Goal: Information Seeking & Learning: Learn about a topic

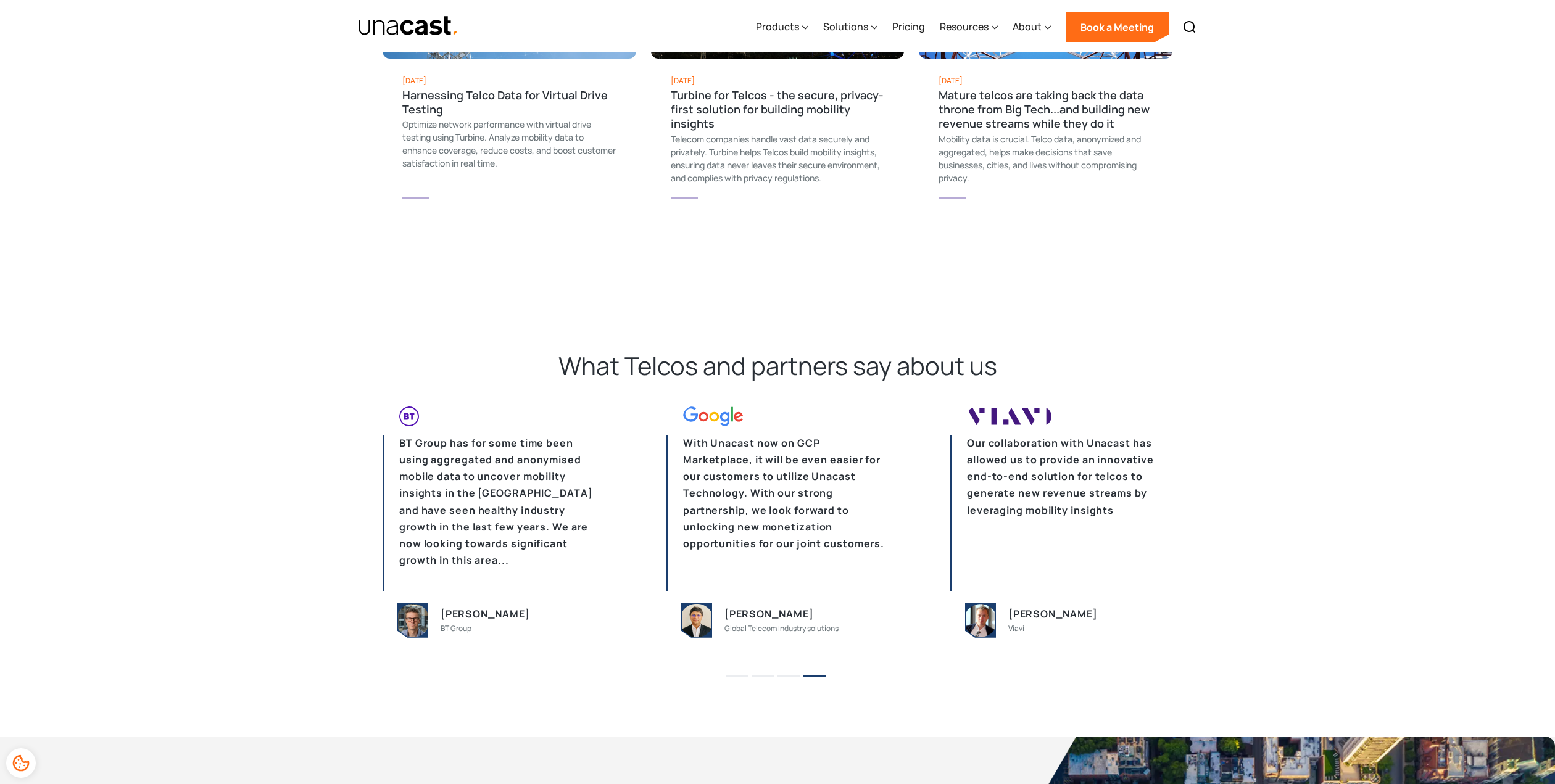
click at [796, 675] on button "3" at bounding box center [788, 676] width 22 height 3
click at [790, 675] on button "3" at bounding box center [788, 676] width 22 height 3
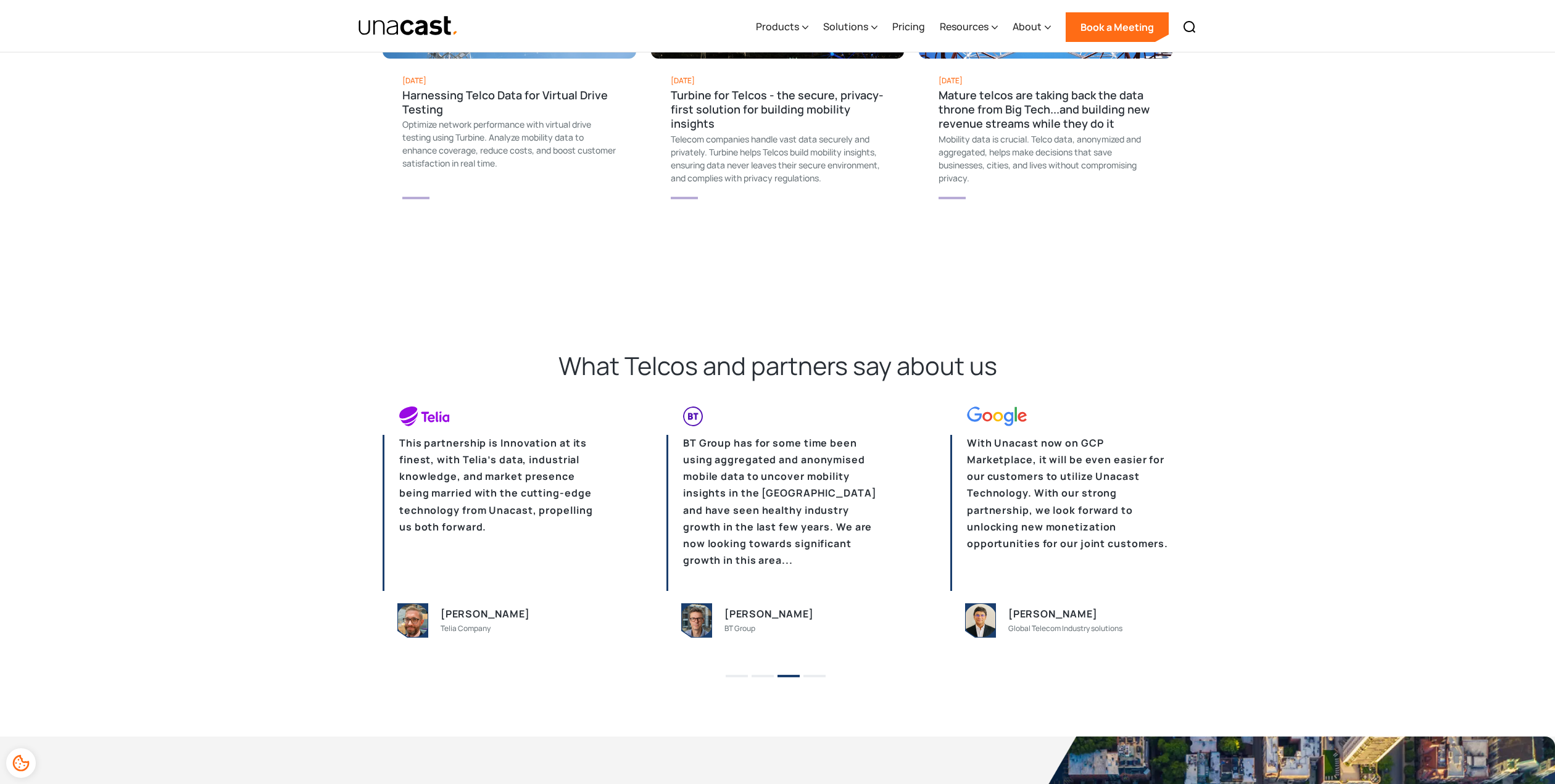
click at [764, 669] on li "2" at bounding box center [762, 671] width 22 height 18
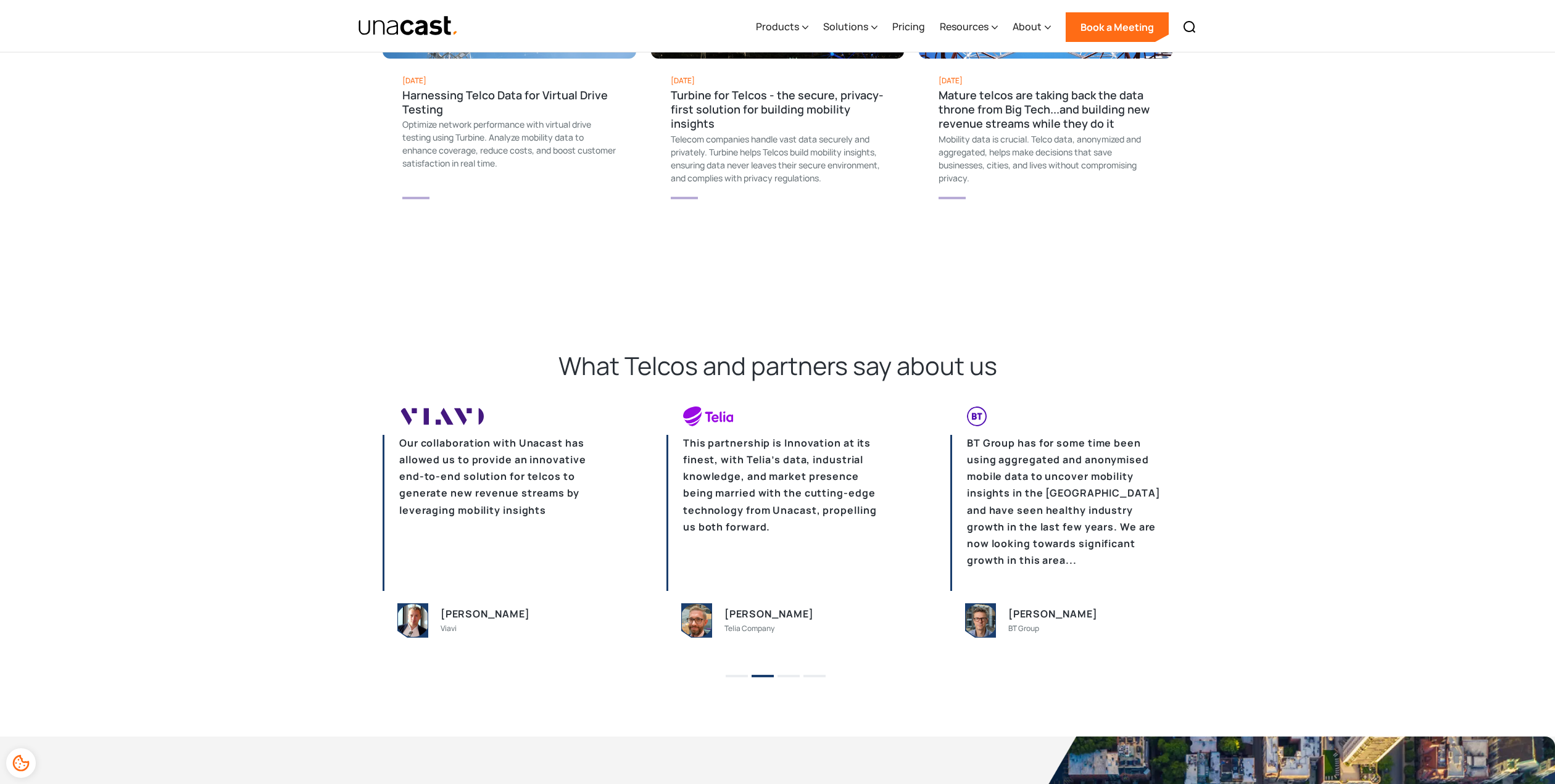
click at [739, 675] on button "1" at bounding box center [736, 676] width 22 height 3
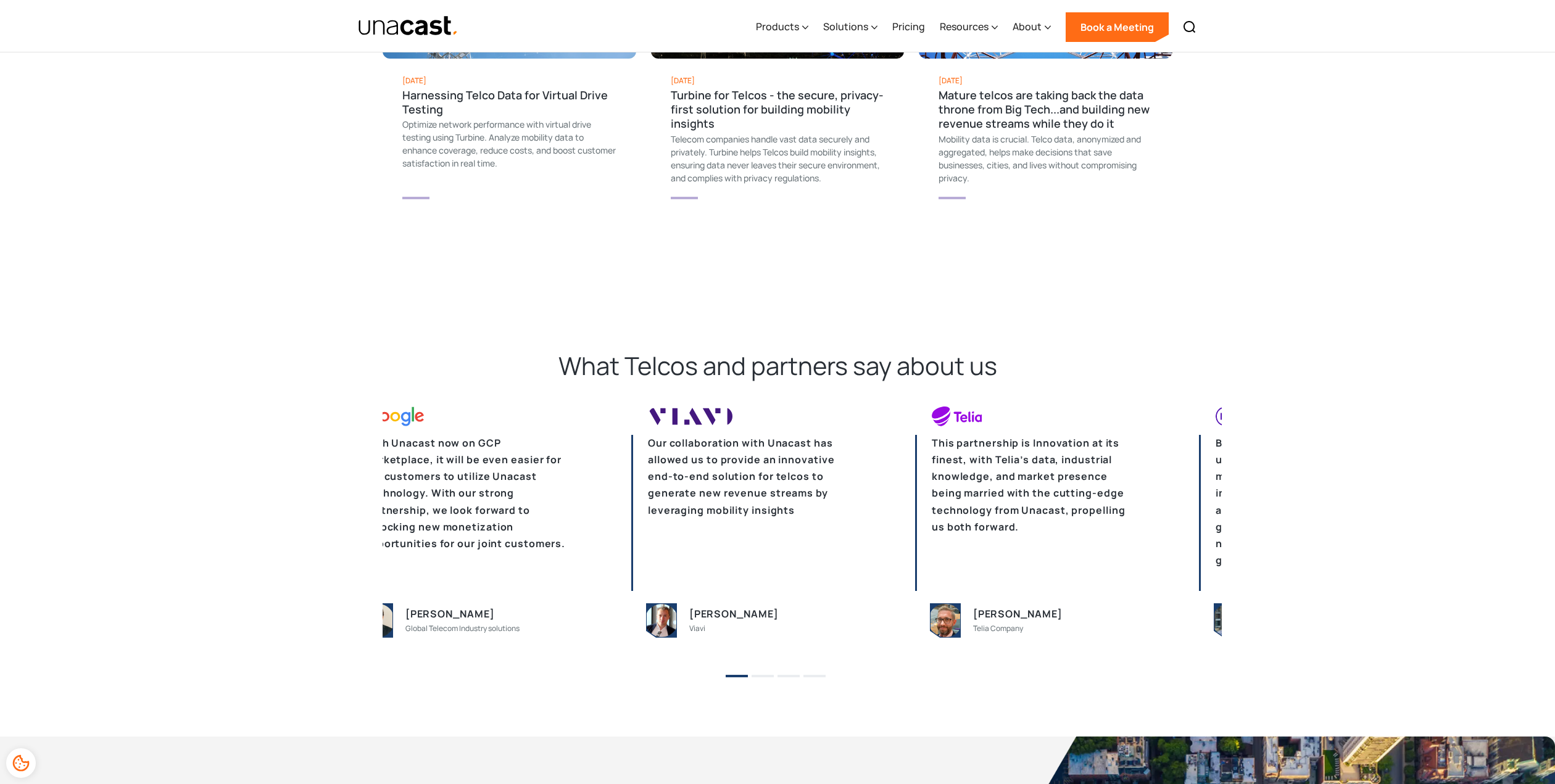
drag, startPoint x: 1010, startPoint y: 609, endPoint x: 936, endPoint y: 595, distance: 75.3
click at [936, 595] on div "This partnership is Innovation at its finest, with Telia’s data, industrial kno…" at bounding box center [1025, 522] width 222 height 231
drag, startPoint x: 1087, startPoint y: 611, endPoint x: 1052, endPoint y: 611, distance: 35.0
click at [1052, 611] on div "[PERSON_NAME]" at bounding box center [1019, 614] width 89 height 16
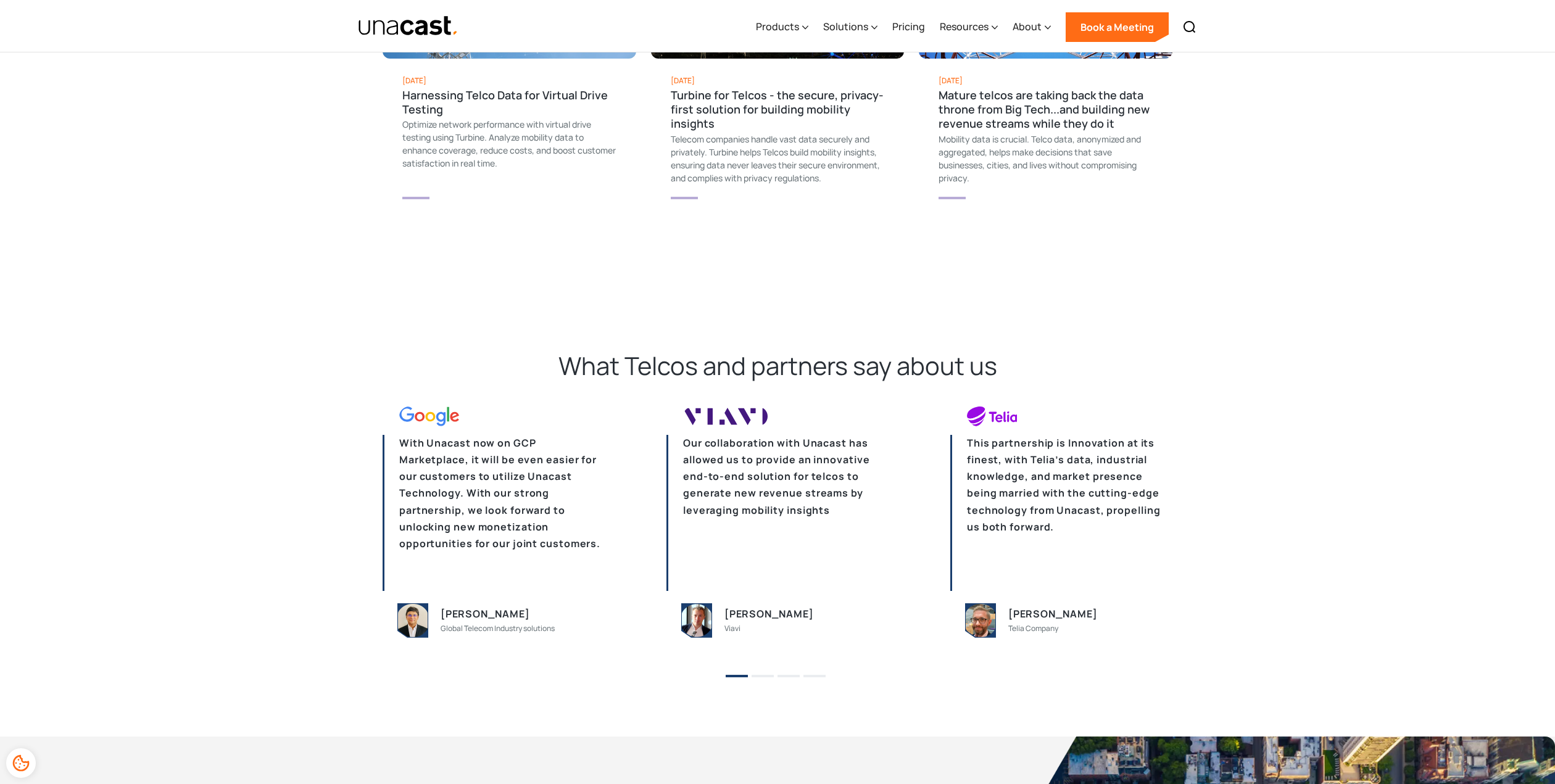
click at [765, 675] on button "2" at bounding box center [762, 676] width 22 height 3
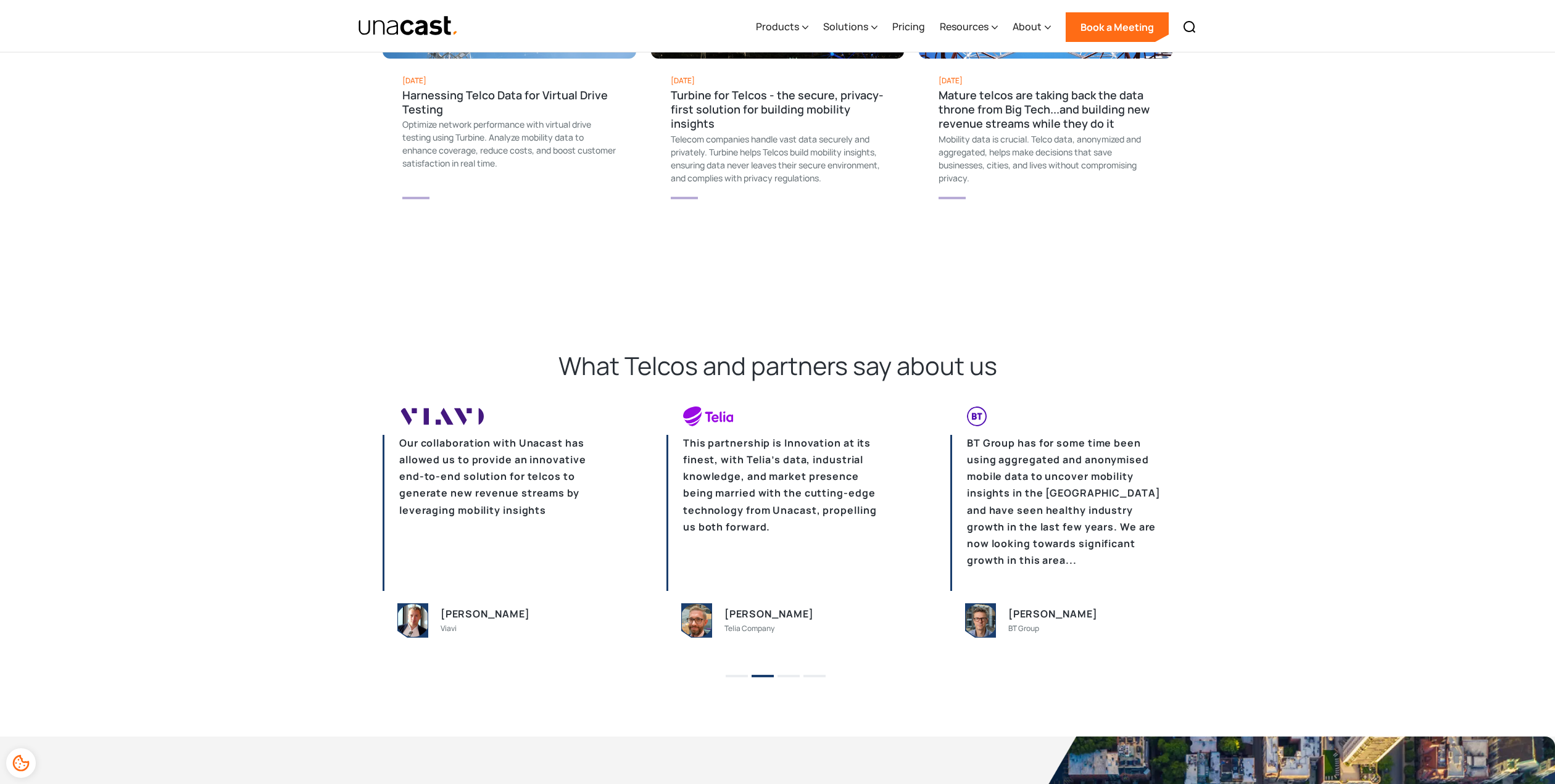
click at [788, 675] on button "3" at bounding box center [788, 676] width 22 height 3
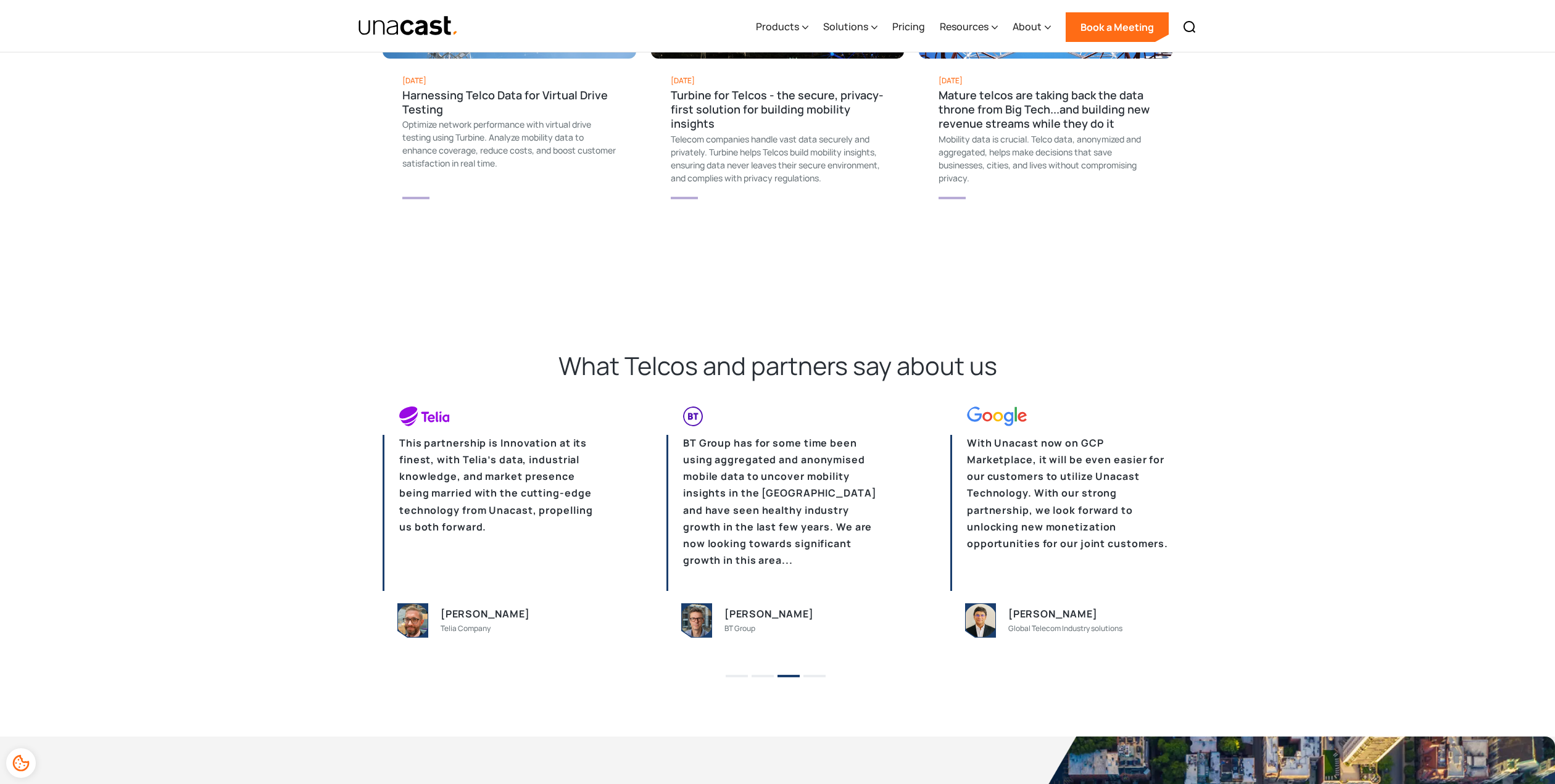
click at [812, 668] on li "4" at bounding box center [814, 671] width 22 height 18
click at [814, 675] on li "4" at bounding box center [814, 671] width 22 height 18
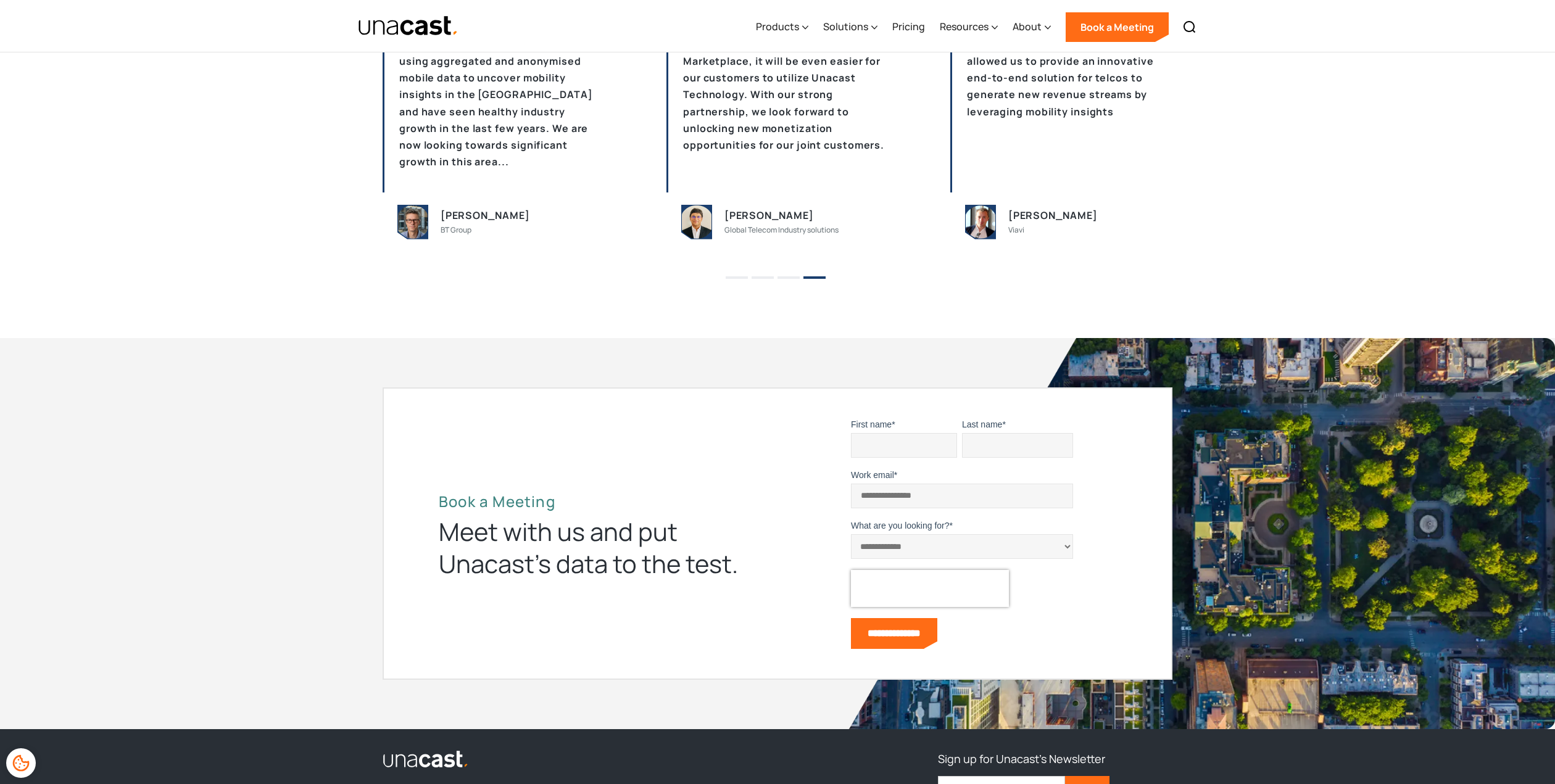
scroll to position [3208, 0]
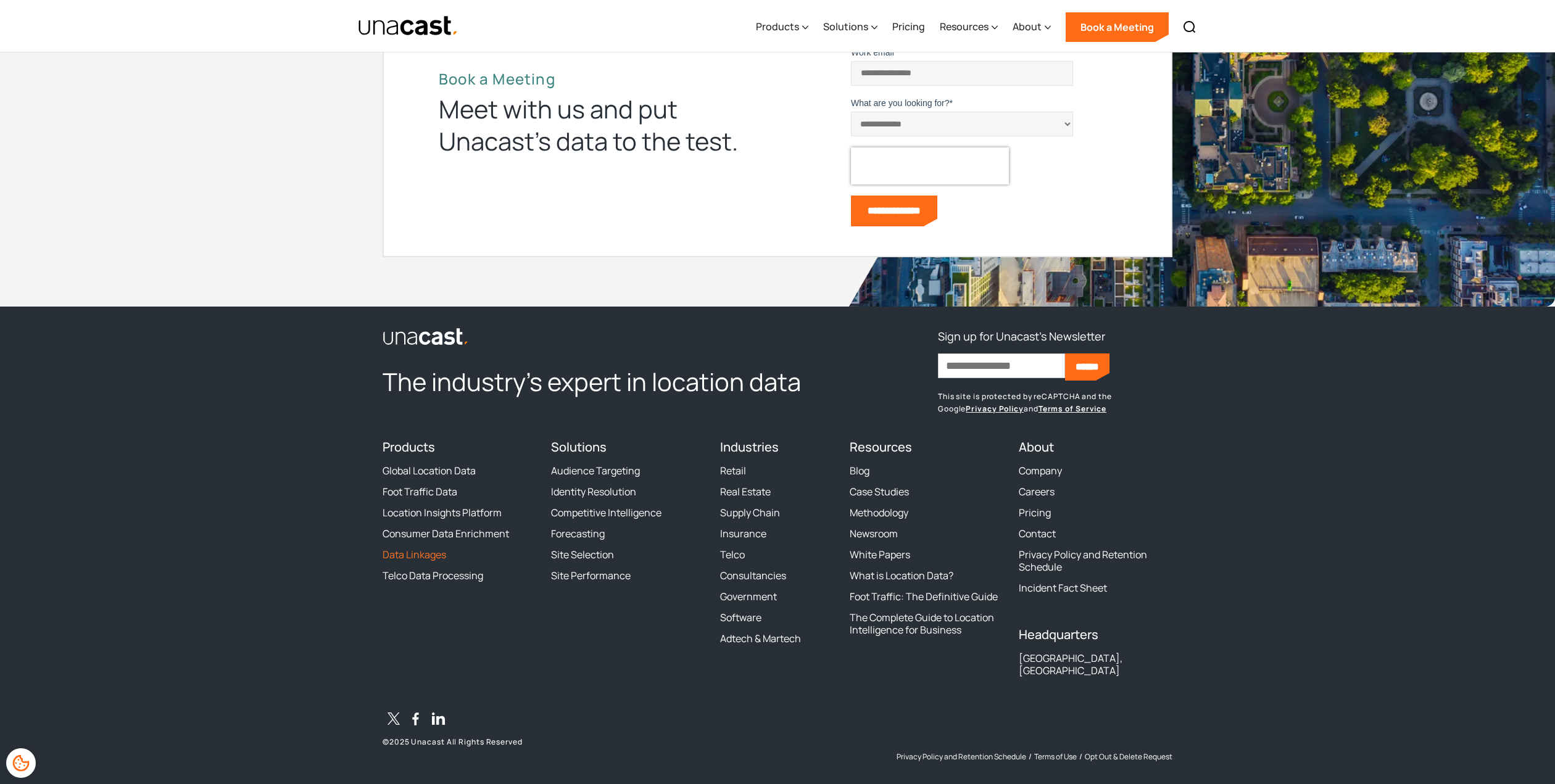
click at [426, 554] on link "Data Linkages" at bounding box center [414, 554] width 63 height 13
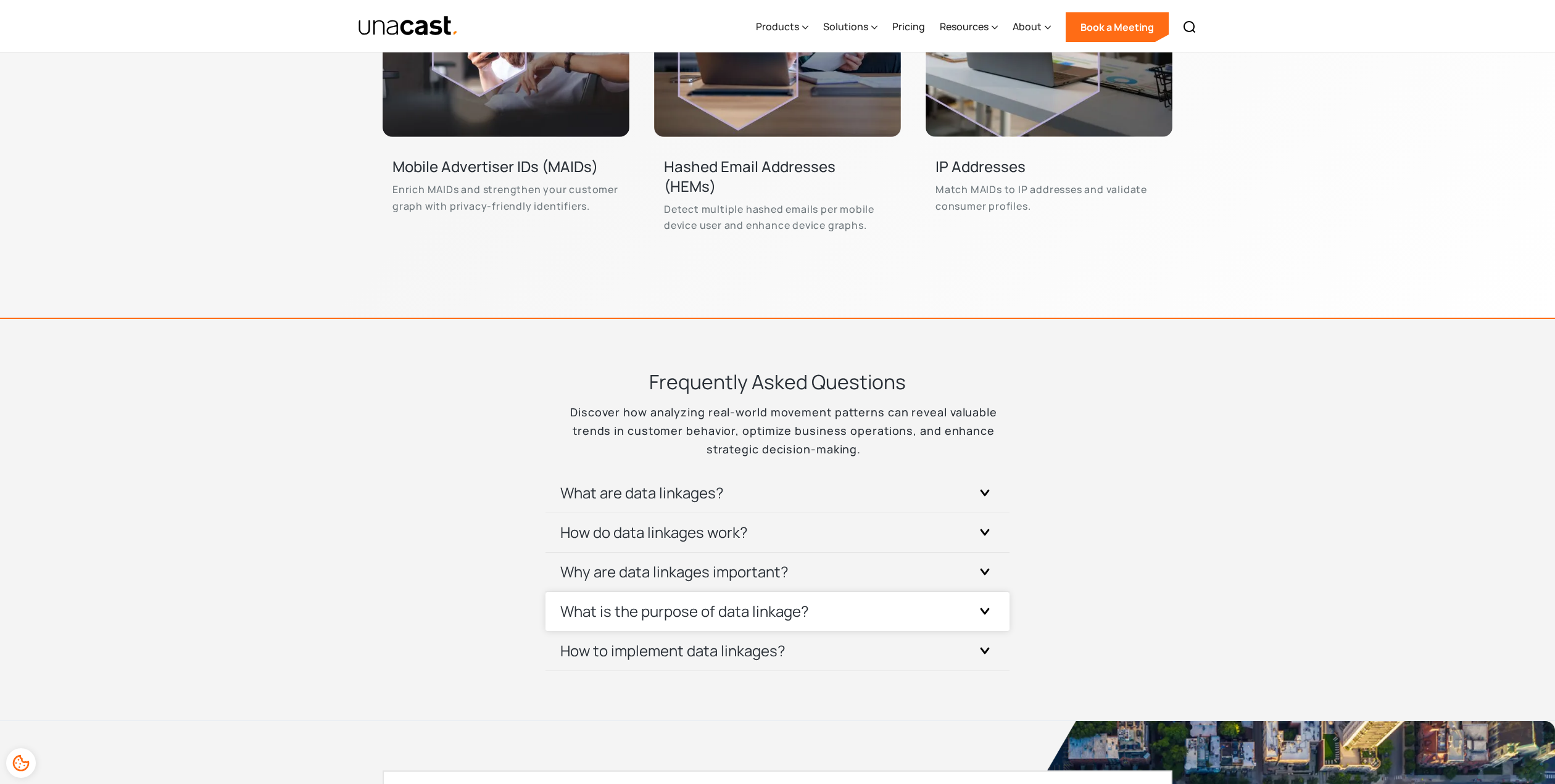
scroll to position [4369, 0]
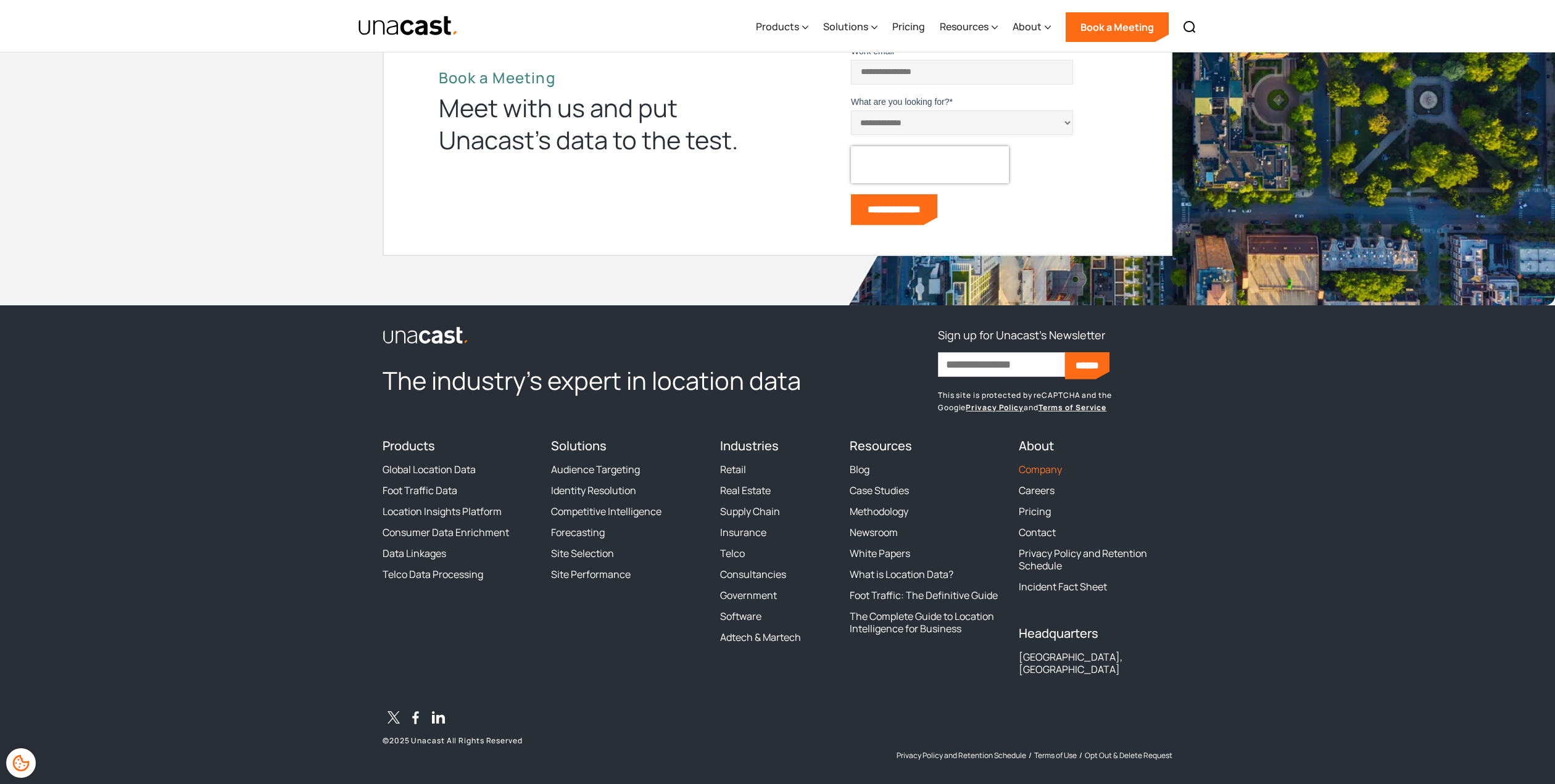
click at [1039, 469] on link "Company" at bounding box center [1040, 469] width 43 height 13
